Goal: Navigation & Orientation: Find specific page/section

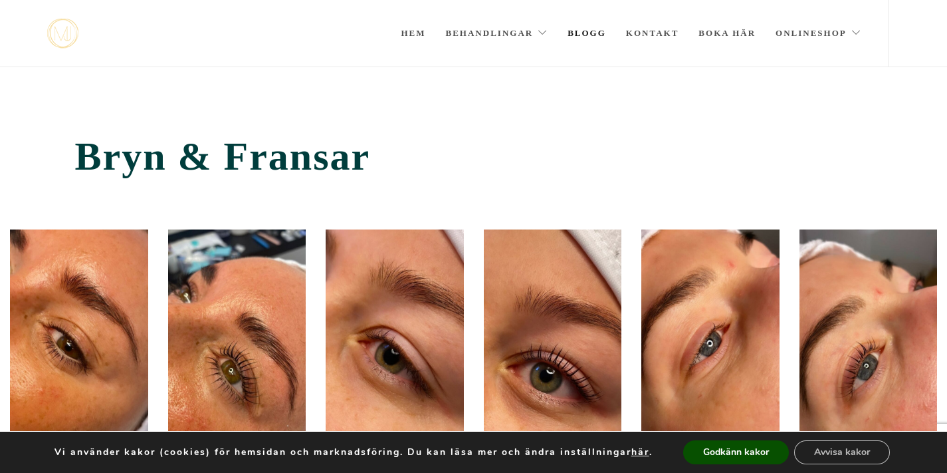
click at [592, 35] on link "Blogg" at bounding box center [587, 33] width 39 height 66
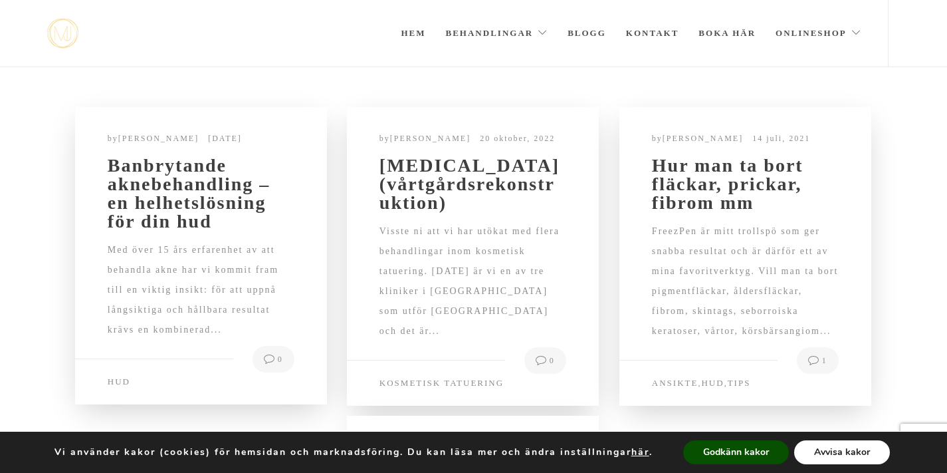
click at [840, 449] on button "Avvisa kakor" at bounding box center [842, 452] width 96 height 24
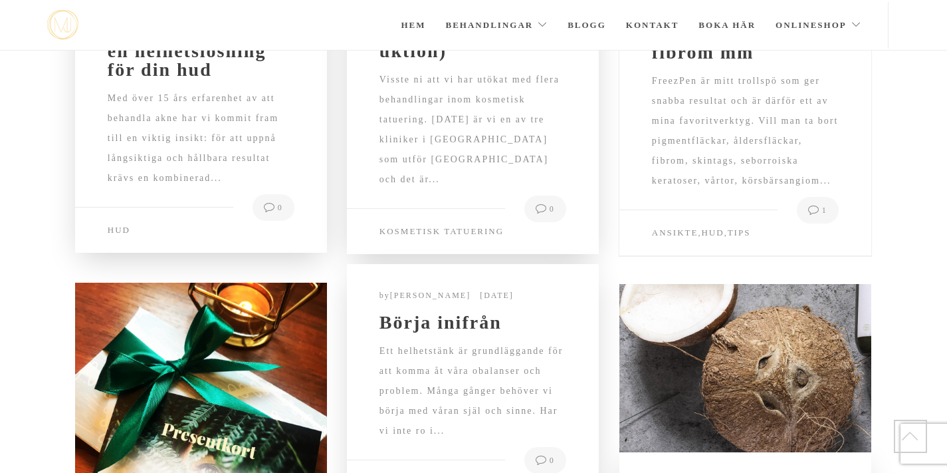
scroll to position [215, 0]
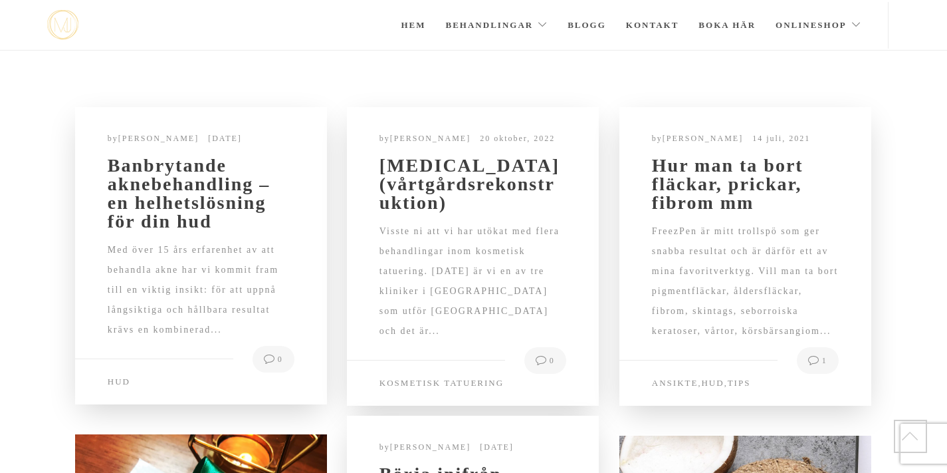
scroll to position [211, 0]
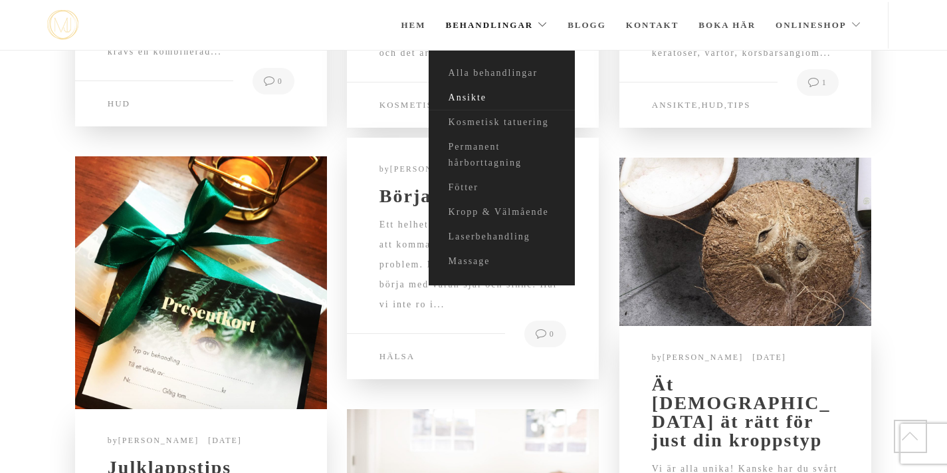
click at [469, 96] on link "Ansikte" at bounding box center [502, 98] width 146 height 25
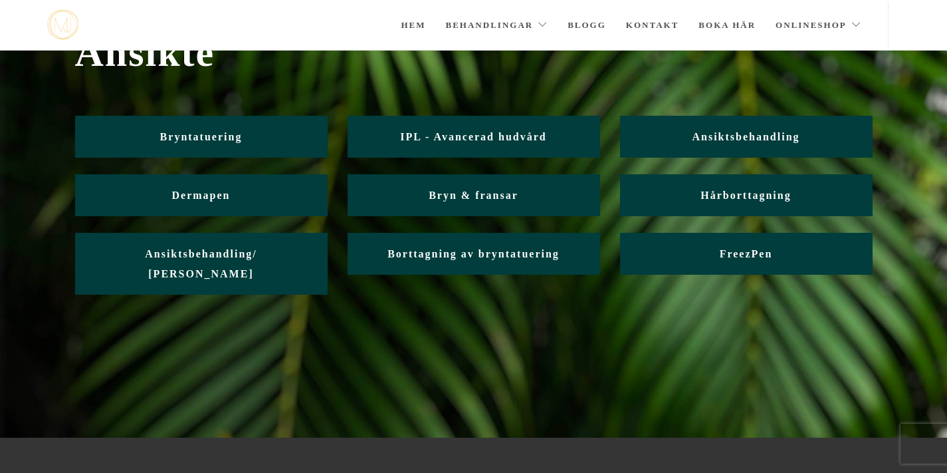
scroll to position [84, 0]
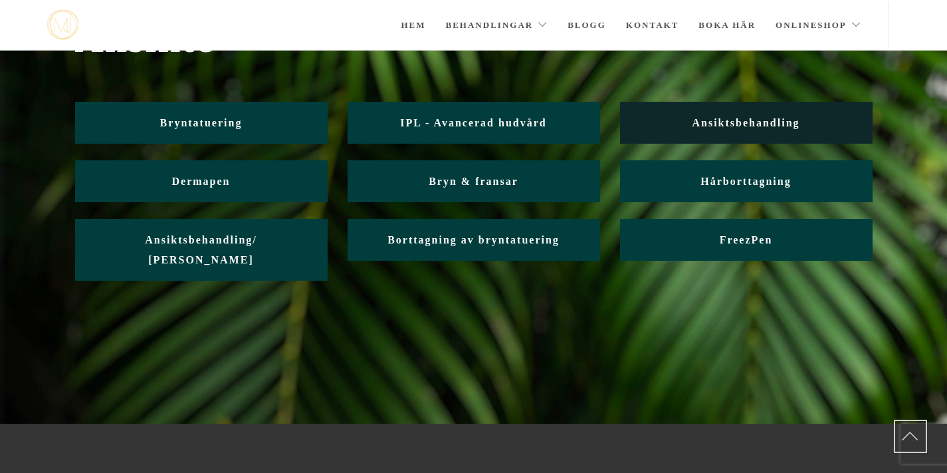
click at [689, 123] on link "Ansiktsbehandling" at bounding box center [746, 123] width 253 height 42
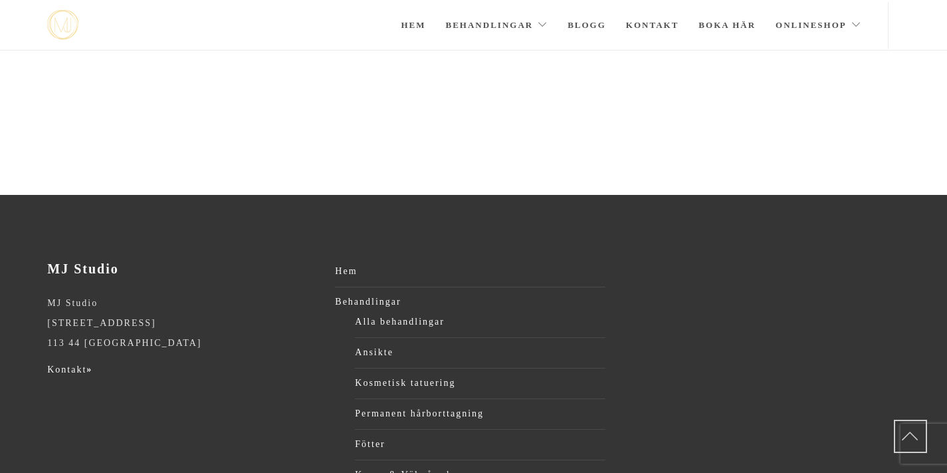
scroll to position [2420, 0]
